Goal: Information Seeking & Learning: Learn about a topic

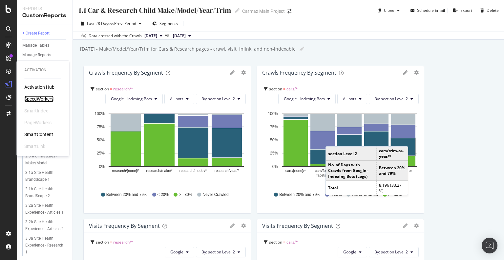
click at [43, 101] on div "SpeedWorkers" at bounding box center [38, 99] width 29 height 7
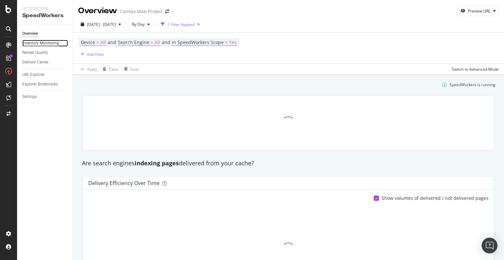
click at [39, 42] on div "Inventory Monitoring" at bounding box center [40, 43] width 37 height 7
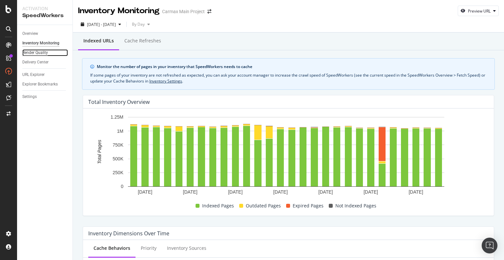
click at [39, 53] on div "Render Quality" at bounding box center [35, 52] width 26 height 7
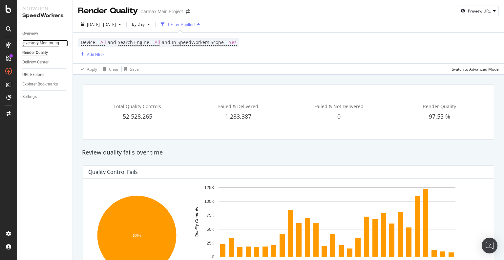
click at [41, 43] on div "Inventory Monitoring" at bounding box center [40, 43] width 37 height 7
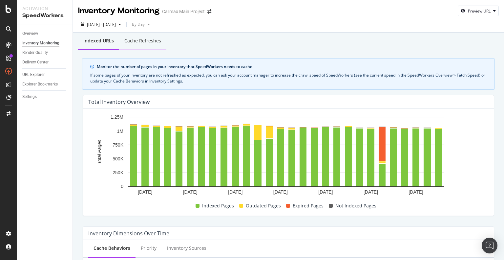
click at [128, 44] on div "Cache refreshes" at bounding box center [142, 40] width 37 height 7
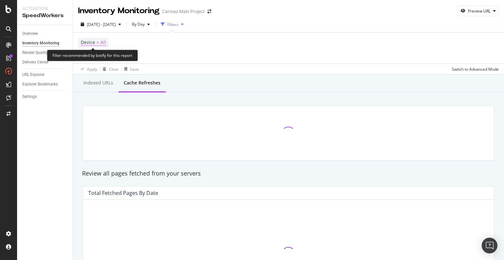
click at [98, 42] on span "=" at bounding box center [98, 42] width 3 height 6
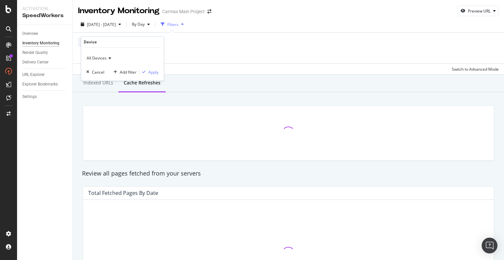
click at [206, 40] on div "Device = All Add Filter" at bounding box center [288, 48] width 421 height 31
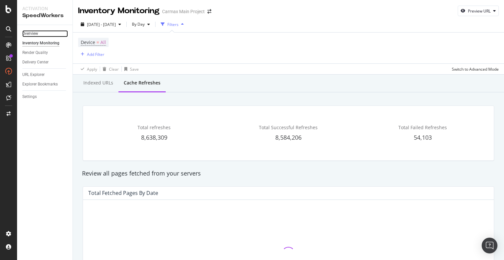
click at [27, 34] on div "Overview" at bounding box center [30, 33] width 16 height 7
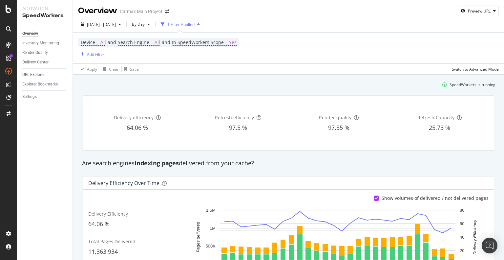
click at [195, 26] on div "1 Filter Applied" at bounding box center [180, 25] width 27 height 6
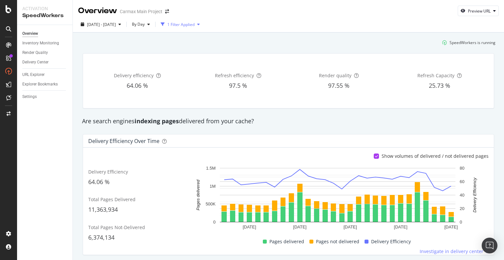
click at [195, 26] on div "1 Filter Applied" at bounding box center [180, 25] width 27 height 6
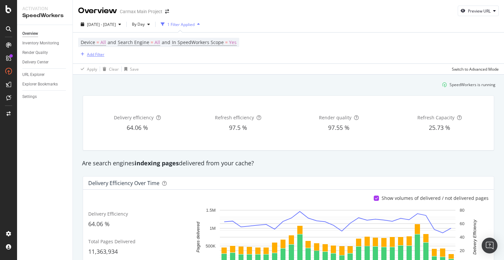
click at [101, 56] on div "Add Filter" at bounding box center [95, 55] width 17 height 6
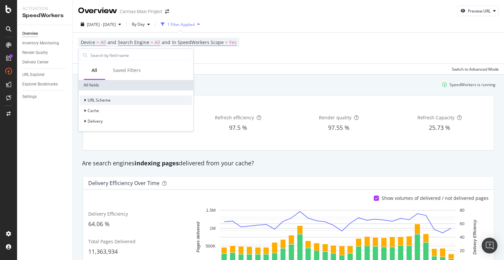
click at [117, 95] on div "URL Scheme Cache Delivery" at bounding box center [135, 110] width 115 height 41
click at [116, 98] on div "URL Scheme" at bounding box center [136, 100] width 112 height 9
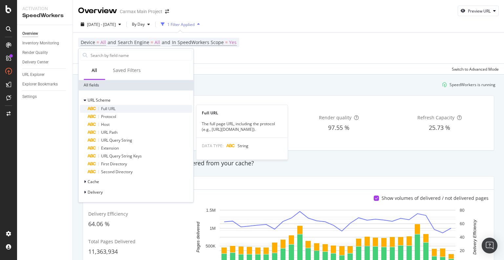
click at [128, 108] on div "Full URL" at bounding box center [140, 109] width 104 height 8
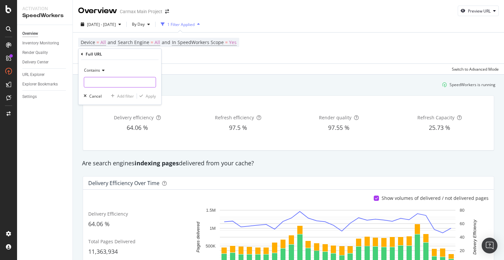
click at [132, 81] on input "text" at bounding box center [120, 82] width 72 height 11
paste input "[URL][DOMAIN_NAME]"
type input "[URL][DOMAIN_NAME]"
click at [154, 98] on div "Apply" at bounding box center [151, 96] width 10 height 6
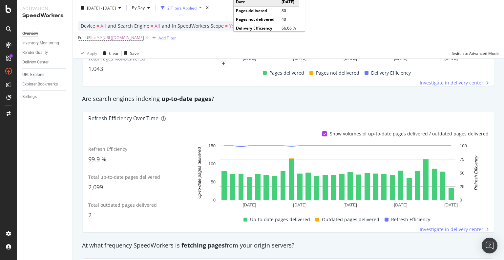
scroll to position [209, 0]
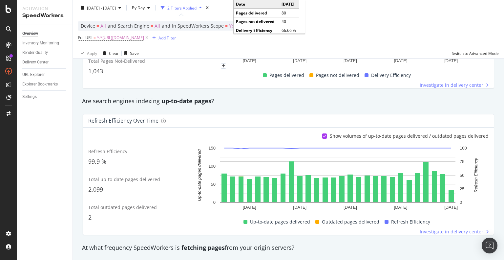
click at [297, 119] on div "Refresh Efficiency over time" at bounding box center [286, 120] width 397 height 7
click at [51, 80] on div "Explorer Bookmarks" at bounding box center [47, 84] width 50 height 10
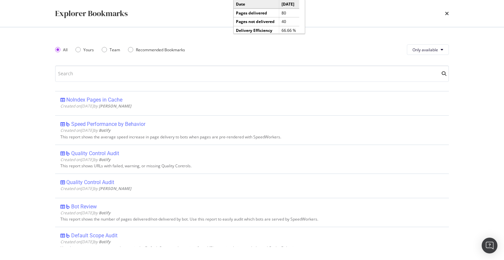
drag, startPoint x: 449, startPoint y: 11, endPoint x: 397, endPoint y: 30, distance: 56.1
click at [450, 11] on div "Explorer Bookmarks" at bounding box center [252, 13] width 420 height 27
click at [447, 13] on icon "times" at bounding box center [447, 13] width 4 height 5
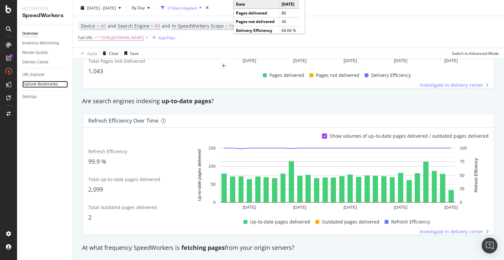
click at [58, 84] on link "Explorer Bookmarks" at bounding box center [45, 84] width 46 height 7
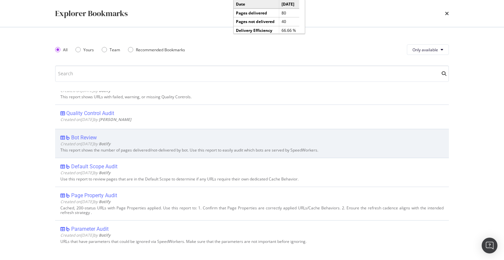
scroll to position [0, 0]
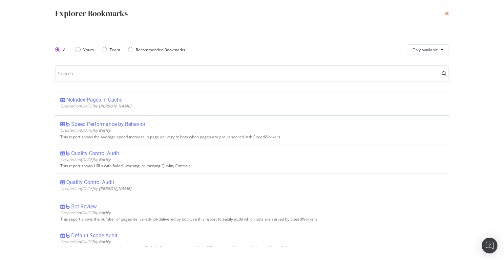
click at [447, 15] on icon "times" at bounding box center [447, 13] width 4 height 5
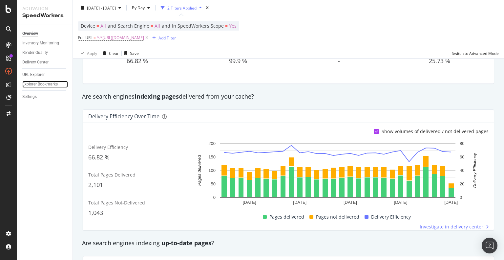
scroll to position [78, 0]
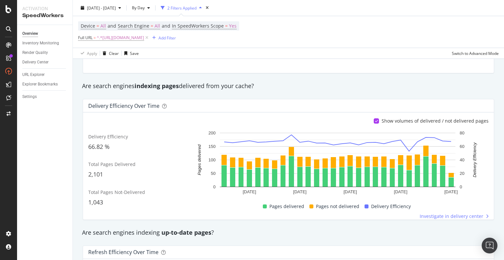
drag, startPoint x: 135, startPoint y: 87, endPoint x: 280, endPoint y: 89, distance: 144.5
click at [280, 89] on div "Are search engines indexing pages delivered from your cache?" at bounding box center [289, 86] width 420 height 9
click at [269, 94] on div "Delivery Efficiency over time Show volumes of delivered / not delivered pages D…" at bounding box center [289, 159] width 420 height 131
